Goal: Task Accomplishment & Management: Use online tool/utility

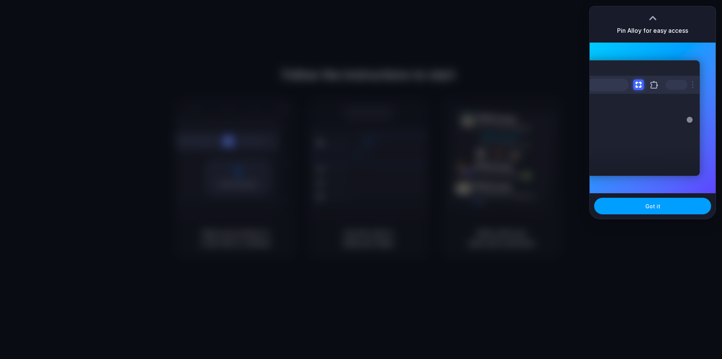
click at [647, 211] on button "Got it" at bounding box center [652, 206] width 117 height 17
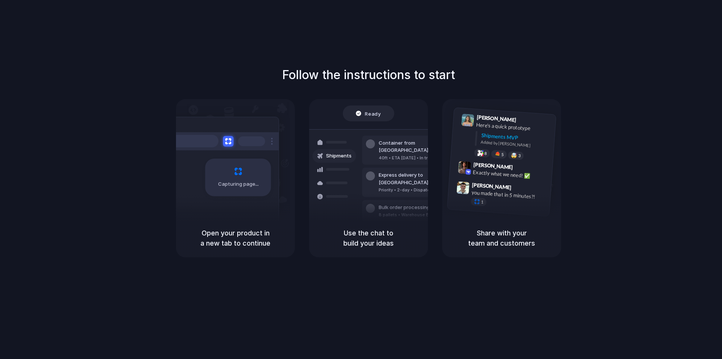
click at [655, 114] on div "Follow the instructions to start Capturing page Open your product in a new tab …" at bounding box center [369, 161] width 722 height 191
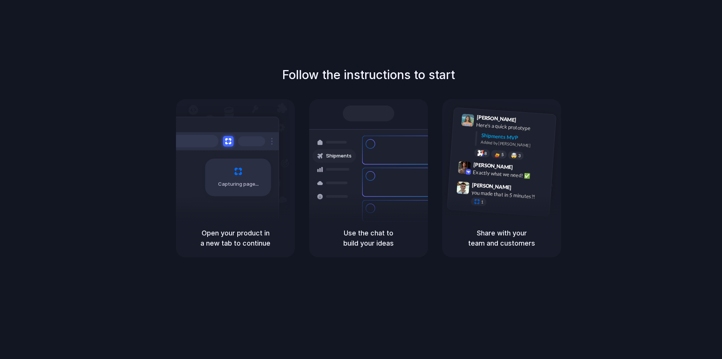
click at [361, 230] on h5 "Use the chat to build your ideas" at bounding box center [368, 238] width 101 height 20
click at [381, 133] on div "Container from Shanghai 40ft • ETA Dec 28 • In transit Express delivery to NYC …" at bounding box center [396, 181] width 80 height 105
click at [487, 155] on div "8" at bounding box center [482, 152] width 16 height 9
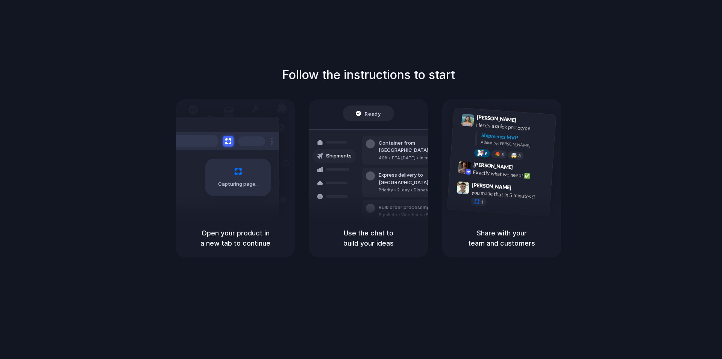
click at [381, 204] on div "Bulk order processing" at bounding box center [414, 208] width 70 height 8
click at [368, 114] on span "Ready" at bounding box center [373, 113] width 16 height 8
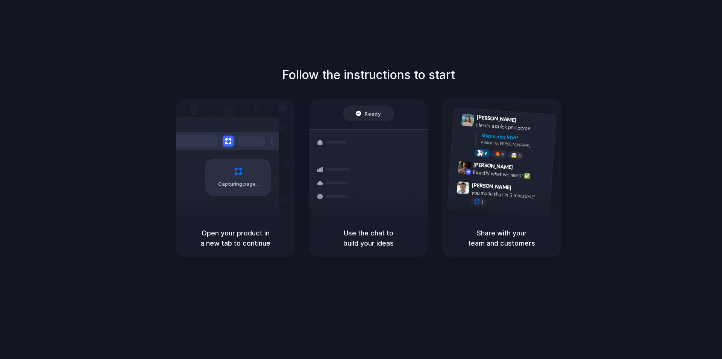
click at [358, 113] on div "Ready" at bounding box center [368, 113] width 25 height 8
drag, startPoint x: 387, startPoint y: 220, endPoint x: 322, endPoint y: 210, distance: 65.1
click at [322, 210] on div "Shipments" at bounding box center [328, 181] width 55 height 105
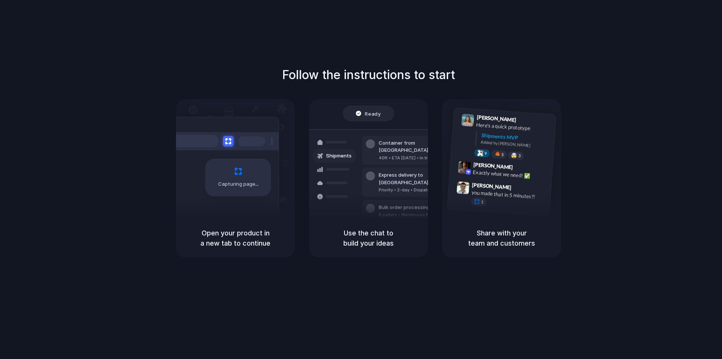
drag, startPoint x: 333, startPoint y: 197, endPoint x: 354, endPoint y: 226, distance: 36.0
click at [354, 226] on div "Use the chat to build your ideas" at bounding box center [368, 238] width 119 height 38
click at [365, 115] on div "Ready" at bounding box center [368, 113] width 25 height 8
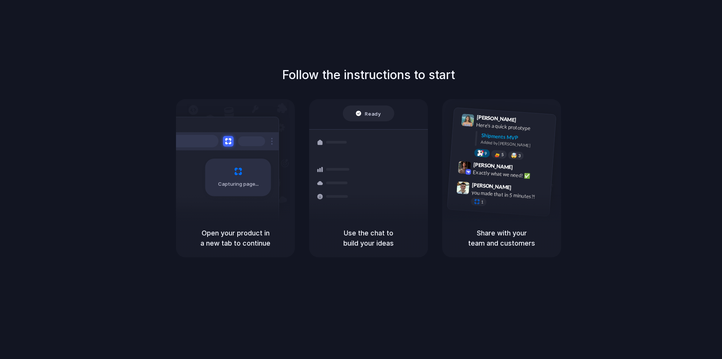
click at [365, 115] on div "Ready" at bounding box center [368, 113] width 25 height 8
click at [258, 211] on div "Capturing page" at bounding box center [223, 175] width 114 height 116
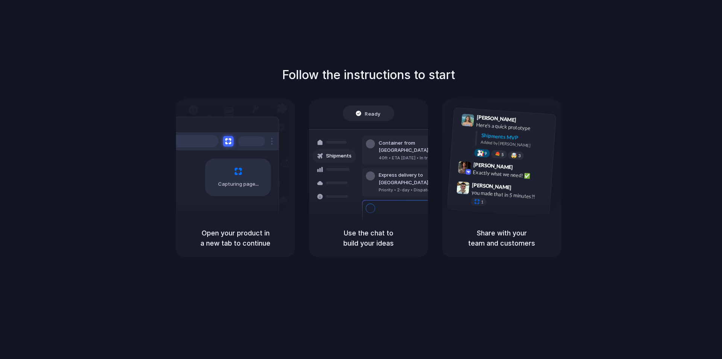
click at [361, 179] on div at bounding box center [361, 179] width 0 height 0
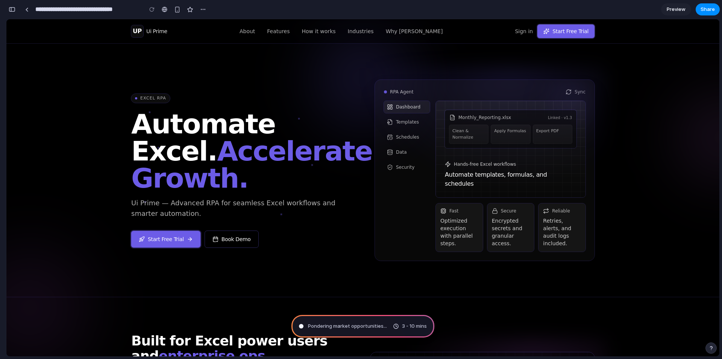
click at [672, 1] on section "**********" at bounding box center [363, 9] width 714 height 19
click at [674, 7] on span "Preview" at bounding box center [676, 10] width 19 height 8
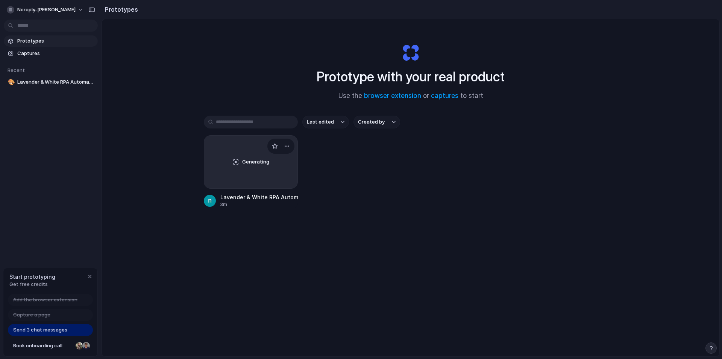
click at [248, 161] on span "Generating" at bounding box center [255, 162] width 27 height 8
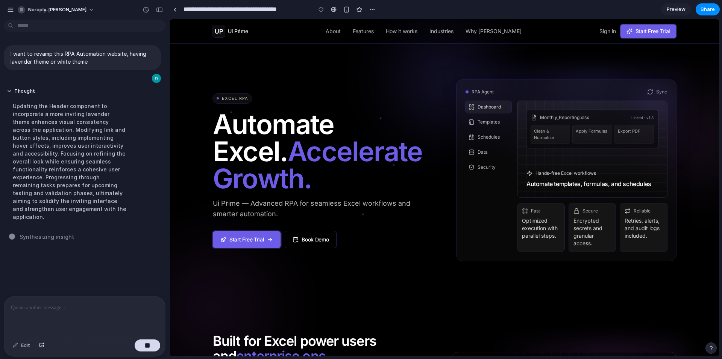
click at [673, 11] on span "Preview" at bounding box center [676, 10] width 19 height 8
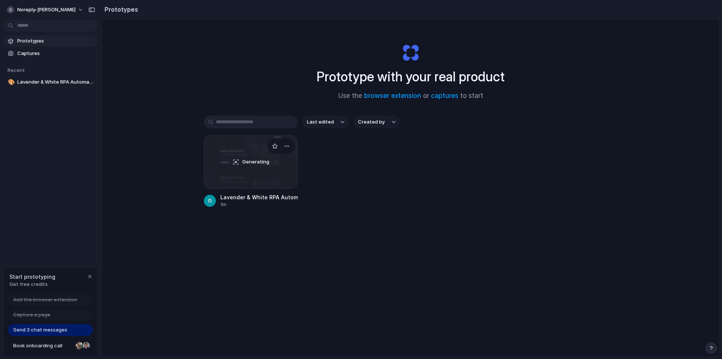
click at [275, 170] on div "Generating" at bounding box center [250, 161] width 93 height 53
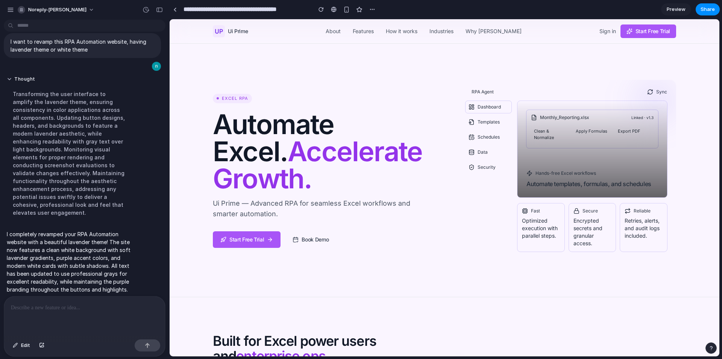
click at [336, 34] on link "About" at bounding box center [333, 31] width 15 height 8
click at [339, 32] on link "About" at bounding box center [333, 31] width 15 height 8
click at [359, 32] on nav "About Features How it works Industries Why Ui Prime" at bounding box center [424, 31] width 196 height 8
click at [374, 32] on link "Features" at bounding box center [363, 31] width 21 height 8
click at [401, 31] on link "How it works" at bounding box center [402, 31] width 32 height 8
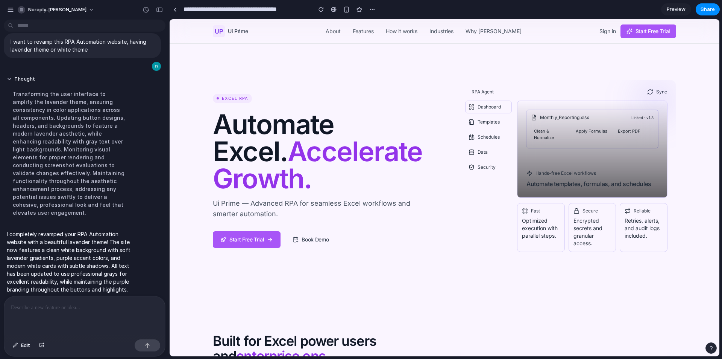
click at [450, 33] on link "Industries" at bounding box center [442, 31] width 24 height 8
click at [497, 35] on div "UP Ui Prime About Features How it works Industries Why Ui Prime Sign in Start F…" at bounding box center [445, 31] width 464 height 24
click at [482, 122] on span "Templates" at bounding box center [489, 122] width 22 height 6
drag, startPoint x: 480, startPoint y: 136, endPoint x: 477, endPoint y: 148, distance: 12.3
click at [480, 137] on span "Schedules" at bounding box center [489, 137] width 22 height 6
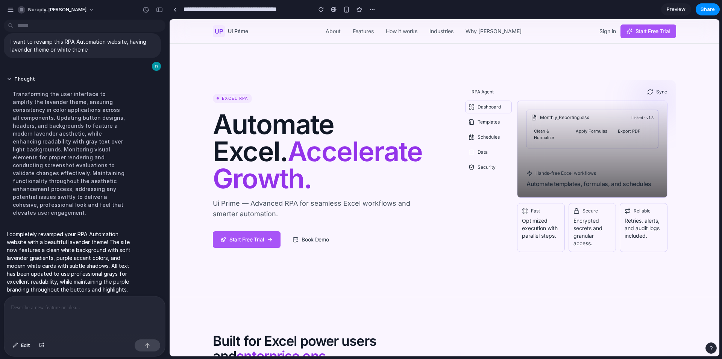
click at [479, 155] on span "Data" at bounding box center [483, 152] width 10 height 6
click at [479, 165] on span "Security" at bounding box center [487, 167] width 18 height 6
click at [309, 239] on link "Book Demo" at bounding box center [310, 239] width 51 height 17
drag, startPoint x: 264, startPoint y: 243, endPoint x: 248, endPoint y: 240, distance: 16.5
click at [263, 243] on link "Start Free Trial" at bounding box center [247, 239] width 68 height 17
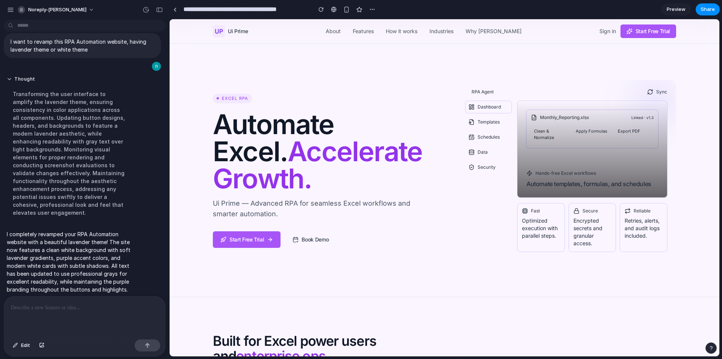
drag, startPoint x: 221, startPoint y: 97, endPoint x: 246, endPoint y: 95, distance: 24.9
click at [246, 95] on p "Excel RPA" at bounding box center [232, 98] width 39 height 9
click at [249, 95] on div "Excel RPA Automate Excel. Accelerate Growth. Ui Prime — Advanced RPA for seamle…" at bounding box center [323, 170] width 220 height 155
